Goal: Answer question/provide support

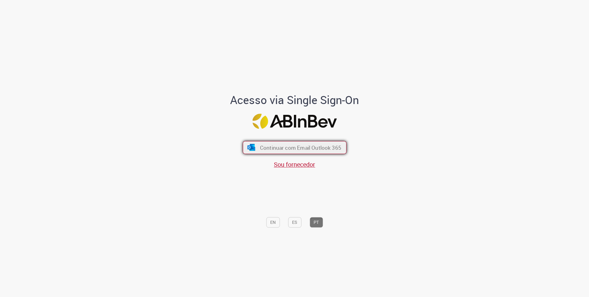
click at [260, 148] on span "Continuar com Email Outlook 365" at bounding box center [300, 147] width 81 height 7
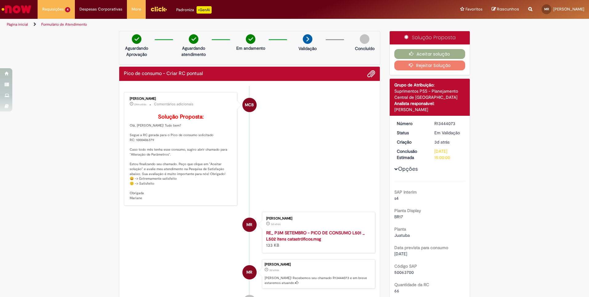
click at [278, 153] on li "MCB Mariane Cega Bianchessi 24m atrás 24 minutos atrás Comentários adicionais S…" at bounding box center [250, 148] width 252 height 113
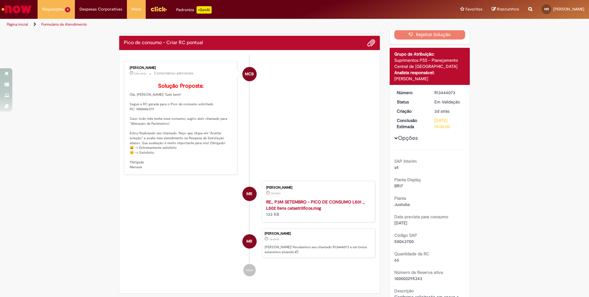
scroll to position [154, 0]
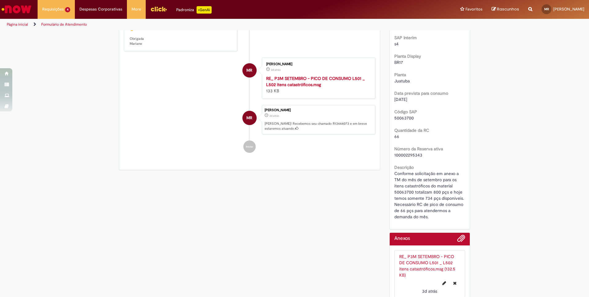
click at [402, 153] on span "100002295343" at bounding box center [409, 155] width 28 height 6
copy span "100002295343"
click at [434, 138] on div "66" at bounding box center [430, 136] width 71 height 6
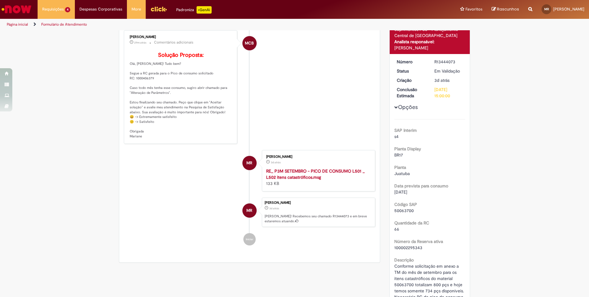
scroll to position [0, 0]
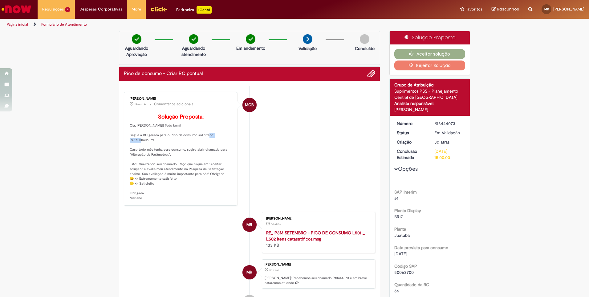
drag, startPoint x: 133, startPoint y: 149, endPoint x: 152, endPoint y: 148, distance: 18.8
click at [152, 148] on p "Solução Proposta: Olá, Mara! Tudo bem? Segue a RC gerada para o Pico de consumo…" at bounding box center [181, 157] width 103 height 87
copy p "1000406379"
click at [139, 148] on p "Solução Proposta: Olá, Mara! Tudo bem? Segue a RC gerada para o Pico de consumo…" at bounding box center [181, 157] width 103 height 87
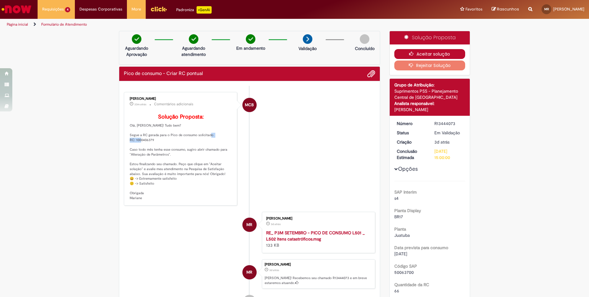
click at [434, 54] on button "Aceitar solução" at bounding box center [430, 54] width 71 height 10
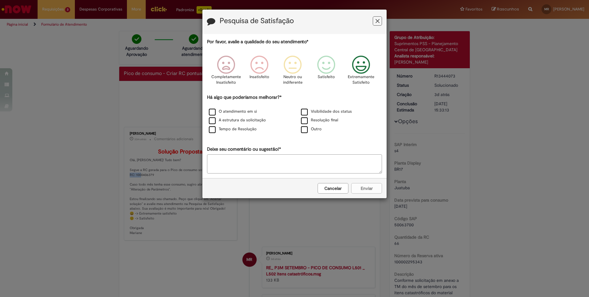
click at [358, 68] on icon "Feedback" at bounding box center [361, 64] width 23 height 18
click at [240, 113] on label "O atendimento em si" at bounding box center [233, 112] width 48 height 6
click at [372, 183] on button "Enviar" at bounding box center [366, 188] width 31 height 10
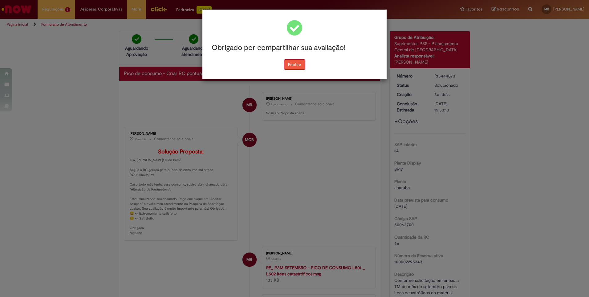
click at [299, 65] on button "Fechar" at bounding box center [294, 64] width 21 height 10
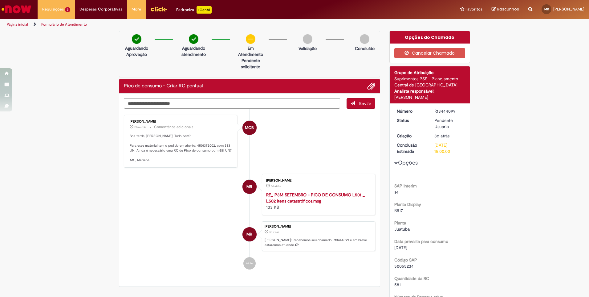
scroll to position [31, 0]
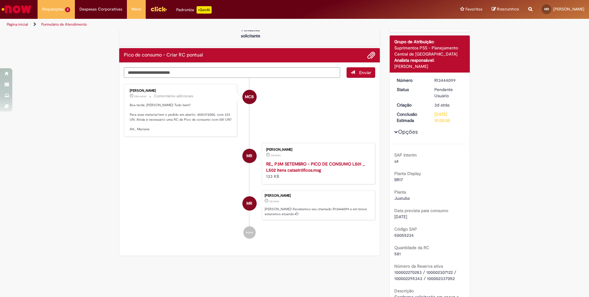
click at [404, 233] on span "50055234" at bounding box center [404, 235] width 19 height 6
copy span "50055234"
click at [138, 72] on textarea "Digite sua mensagem aqui..." at bounding box center [232, 72] width 216 height 10
paste textarea "********"
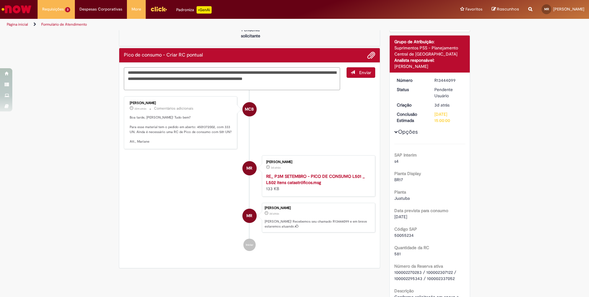
click at [160, 72] on textarea "**********" at bounding box center [232, 78] width 216 height 23
click at [164, 71] on textarea "**********" at bounding box center [232, 78] width 216 height 23
type textarea "**********"
click at [354, 73] on button "Enviar" at bounding box center [361, 72] width 29 height 10
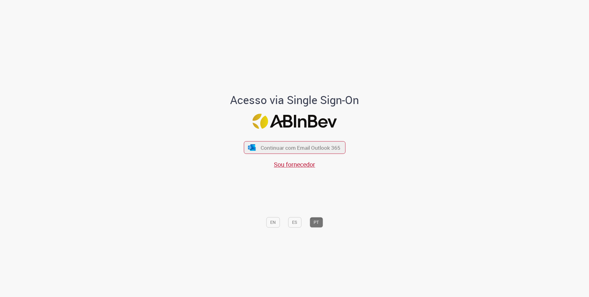
click at [311, 134] on div "Acesso via Single Sign-On Continuar com Email Outlook 365 Sou fornecedor EN ES …" at bounding box center [294, 162] width 171 height 137
click at [313, 146] on span "Continuar com Email Outlook 365" at bounding box center [300, 147] width 81 height 7
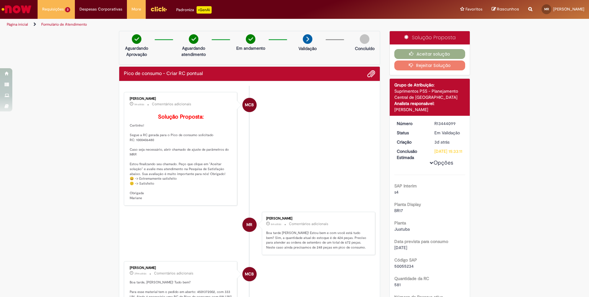
click at [148, 150] on p "Solução Proposta: Certinho! Segue a RC gerada para o Pico de consumo solicitado…" at bounding box center [181, 157] width 103 height 87
copy p "1000406480"
click at [425, 51] on button "Aceitar solução" at bounding box center [430, 54] width 71 height 10
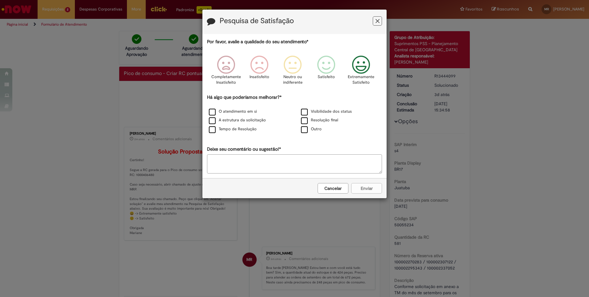
click at [367, 59] on icon "Feedback" at bounding box center [361, 64] width 23 height 18
click at [220, 108] on div "O atendimento em si" at bounding box center [249, 111] width 92 height 9
click at [222, 113] on label "O atendimento em si" at bounding box center [233, 112] width 48 height 6
click at [370, 191] on button "Enviar" at bounding box center [366, 188] width 31 height 10
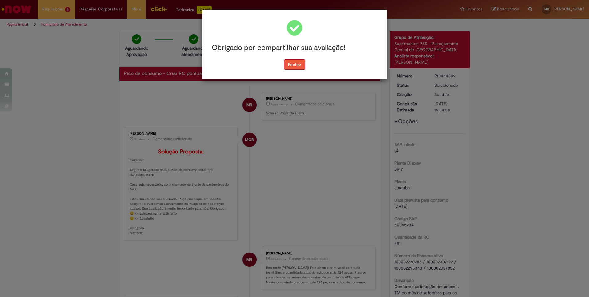
click at [300, 65] on button "Fechar" at bounding box center [294, 64] width 21 height 10
